Goal: Use online tool/utility: Utilize a website feature to perform a specific function

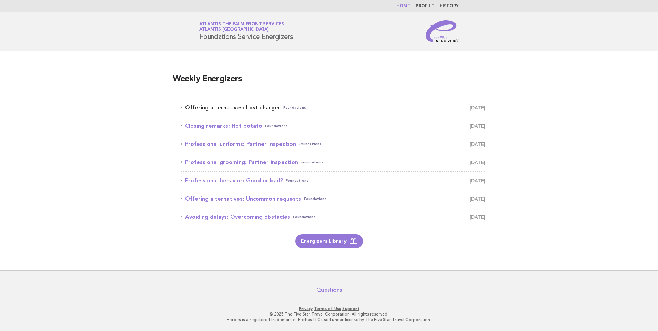
click at [262, 105] on link "Offering alternatives: Lost charger Foundations [DATE]" at bounding box center [333, 108] width 304 height 10
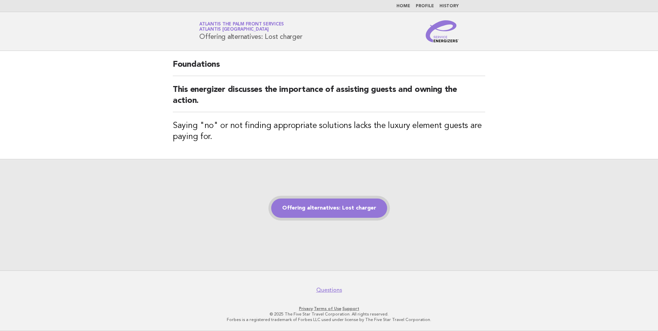
click at [328, 207] on link "Offering alternatives: Lost charger" at bounding box center [329, 208] width 116 height 19
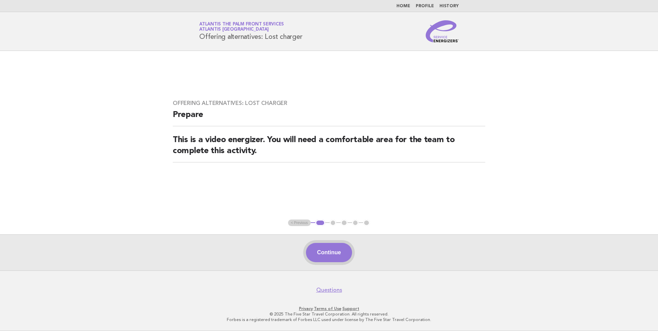
click at [338, 259] on button "Continue" at bounding box center [329, 252] width 46 height 19
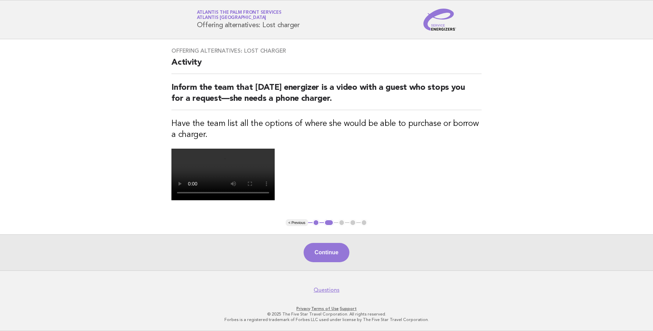
scroll to position [103, 0]
click at [332, 262] on button "Continue" at bounding box center [327, 252] width 46 height 19
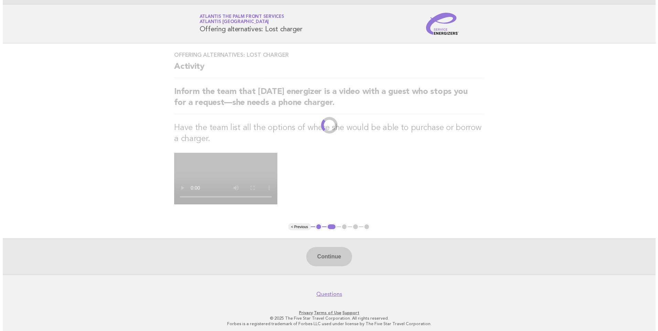
scroll to position [0, 0]
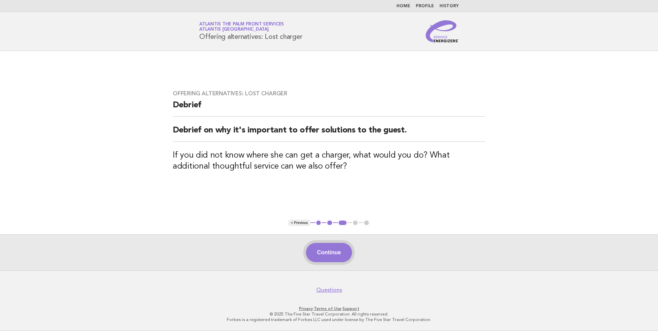
click at [340, 253] on button "Continue" at bounding box center [329, 252] width 46 height 19
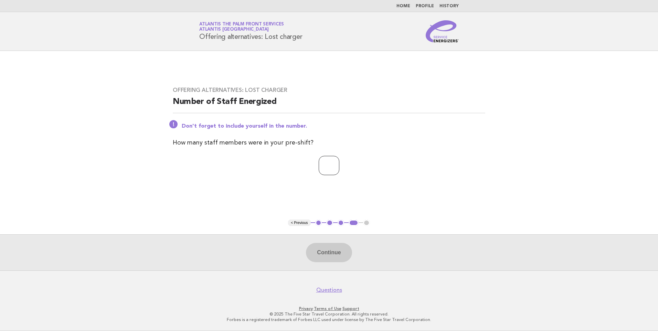
click at [320, 160] on input "number" at bounding box center [329, 165] width 21 height 19
type input "*"
click at [329, 252] on button "Continue" at bounding box center [329, 252] width 46 height 19
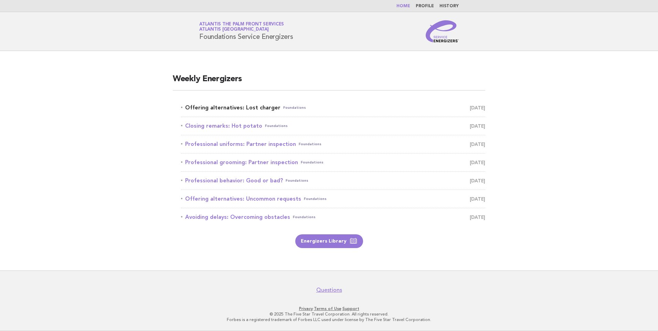
click at [256, 103] on link "Offering alternatives: Lost charger Foundations [DATE]" at bounding box center [333, 108] width 304 height 10
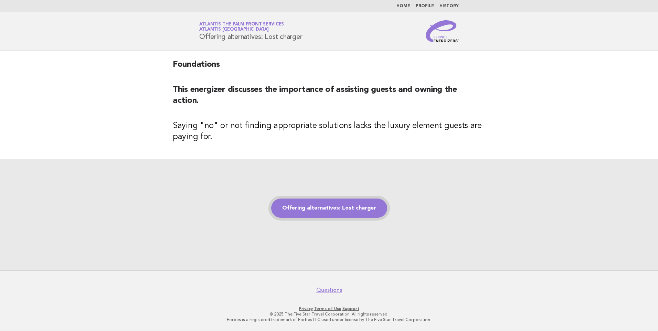
click at [325, 206] on link "Offering alternatives: Lost charger" at bounding box center [329, 208] width 116 height 19
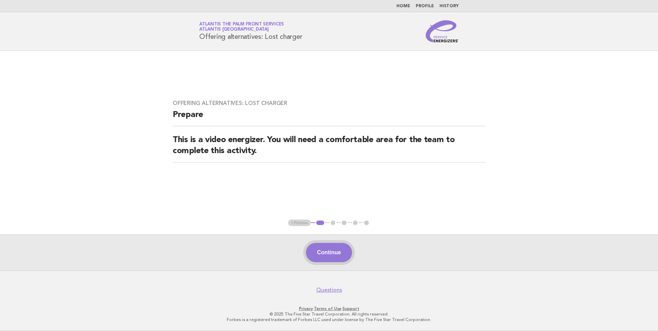
click at [335, 250] on button "Continue" at bounding box center [329, 252] width 46 height 19
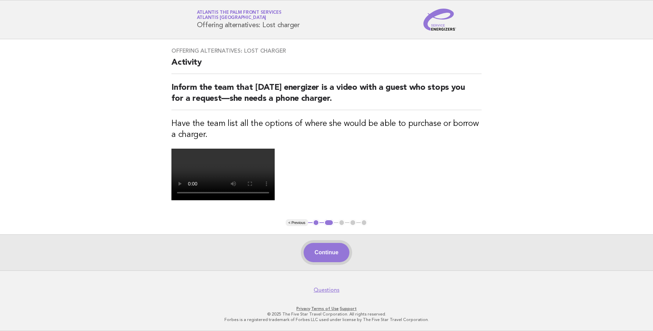
click at [334, 249] on button "Continue" at bounding box center [327, 252] width 46 height 19
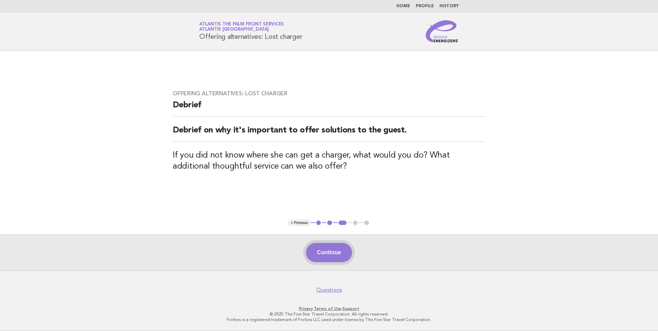
click at [334, 255] on button "Continue" at bounding box center [329, 252] width 46 height 19
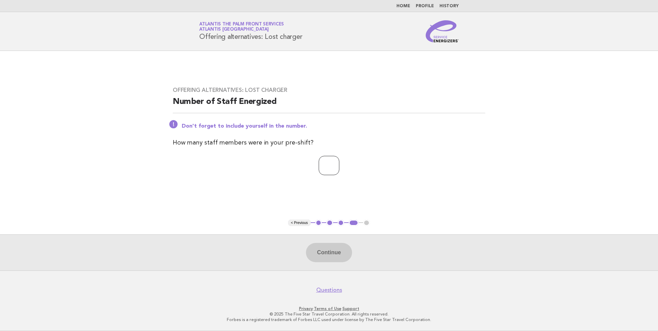
click at [333, 165] on input "number" at bounding box center [329, 165] width 21 height 19
type input "*"
click at [327, 255] on button "Continue" at bounding box center [329, 252] width 46 height 19
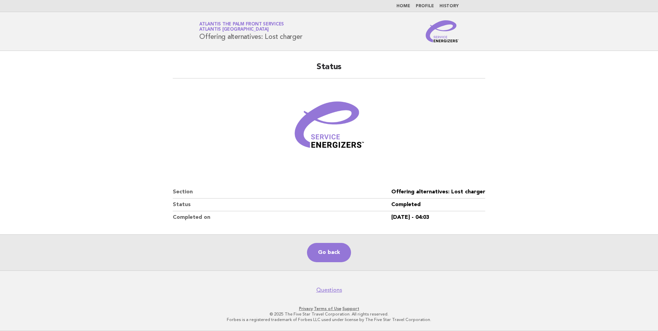
click at [420, 114] on figure at bounding box center [329, 128] width 313 height 83
